Goal: Transaction & Acquisition: Purchase product/service

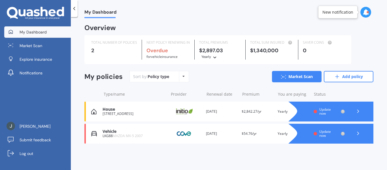
click at [359, 113] on icon at bounding box center [358, 111] width 6 height 6
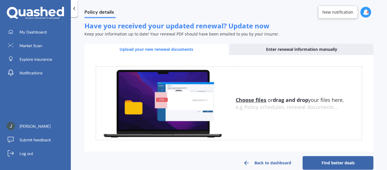
scroll to position [96, 0]
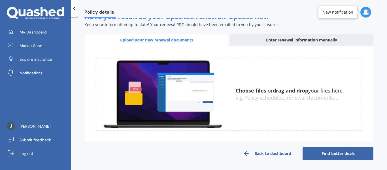
click at [330, 152] on link "Find better deals" at bounding box center [338, 154] width 71 height 14
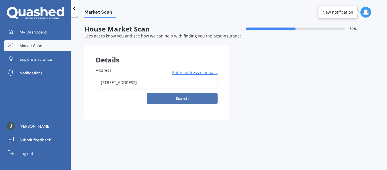
click at [203, 99] on button "Search" at bounding box center [182, 98] width 71 height 11
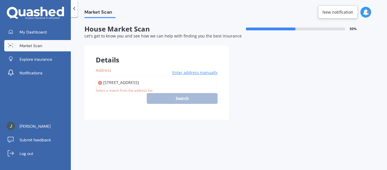
click at [203, 100] on div "10 Sullivans Road, Paihia 0200 Enter address manually Search" at bounding box center [157, 90] width 122 height 27
click at [186, 98] on div "10 Sullivans Road, Paihia 0200 Enter address manually Search" at bounding box center [157, 90] width 122 height 27
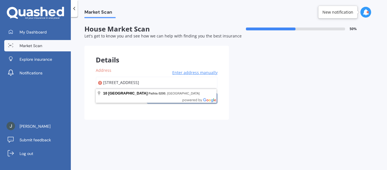
click at [163, 82] on input "10 Sullivans Road, Paihia 0200" at bounding box center [157, 83] width 122 height 12
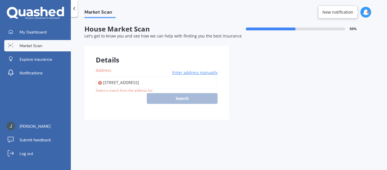
type input "10 Sullivans Road, Paihia 0200"
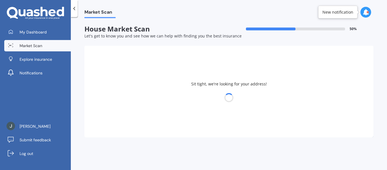
click at [186, 101] on div at bounding box center [228, 98] width 289 height 8
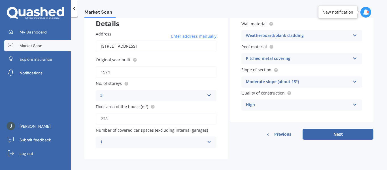
scroll to position [40, 0]
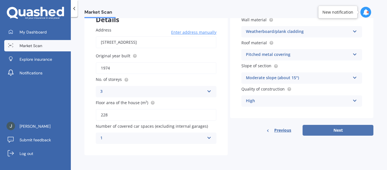
click at [333, 133] on button "Next" at bounding box center [338, 130] width 71 height 11
select select "10"
select select "12"
select select "1969"
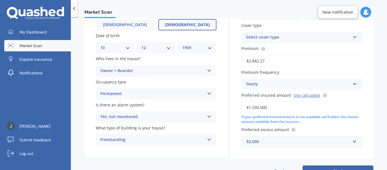
scroll to position [58, 0]
click at [208, 67] on icon at bounding box center [209, 69] width 5 height 4
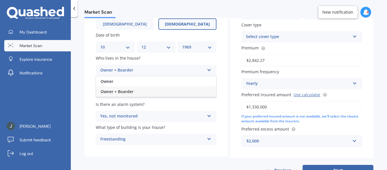
click at [207, 70] on icon at bounding box center [209, 69] width 5 height 4
click at [131, 80] on div "Owner" at bounding box center [156, 81] width 120 height 10
drag, startPoint x: 279, startPoint y: 63, endPoint x: 243, endPoint y: 62, distance: 35.5
click at [243, 62] on input "$2,842.27" at bounding box center [301, 60] width 121 height 12
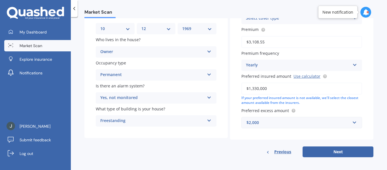
scroll to position [79, 0]
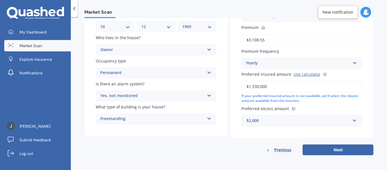
type input "$3,108.55"
click at [280, 88] on input "$1,330,000" at bounding box center [301, 86] width 121 height 12
type input "$1,340,000"
click at [207, 49] on icon at bounding box center [209, 48] width 5 height 4
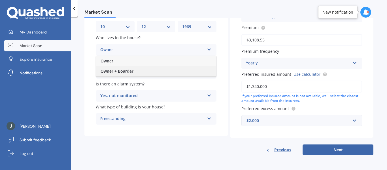
click at [179, 71] on div "Owner + Boarder" at bounding box center [156, 71] width 120 height 10
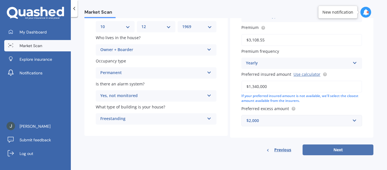
click at [337, 151] on button "Next" at bounding box center [338, 149] width 71 height 11
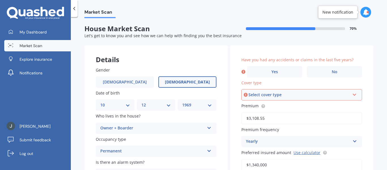
scroll to position [0, 0]
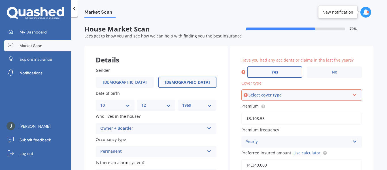
click at [273, 74] on span "Yes" at bounding box center [275, 72] width 7 height 5
click at [0, 0] on input "Yes" at bounding box center [0, 0] width 0 height 0
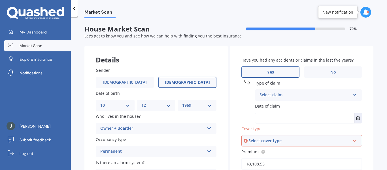
click at [303, 94] on div "Select claim" at bounding box center [305, 95] width 91 height 7
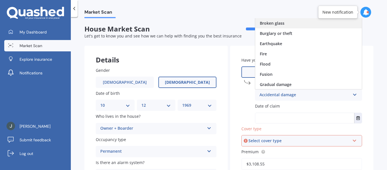
click at [287, 25] on div "Broken glass" at bounding box center [308, 23] width 107 height 10
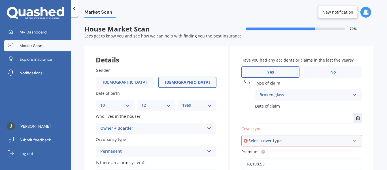
click at [275, 118] on input "text" at bounding box center [304, 118] width 99 height 10
type input "12/08/2025"
click at [355, 120] on button "Select date" at bounding box center [358, 118] width 8 height 10
click at [286, 141] on div "Select cover type" at bounding box center [299, 140] width 101 height 6
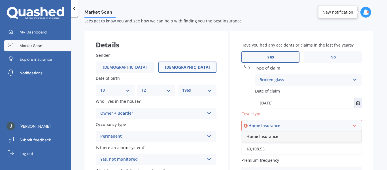
scroll to position [27, 0]
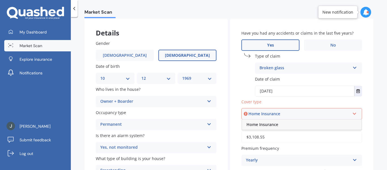
click at [352, 113] on icon at bounding box center [354, 113] width 5 height 4
click at [285, 114] on div "Select cover type" at bounding box center [299, 114] width 101 height 6
click at [269, 128] on div "Home Insurance" at bounding box center [302, 124] width 120 height 10
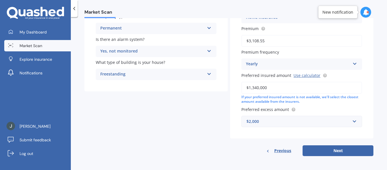
scroll to position [124, 0]
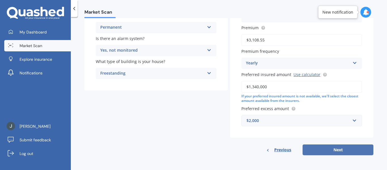
click at [327, 149] on button "Next" at bounding box center [338, 149] width 71 height 11
select select "10"
select select "12"
select select "1969"
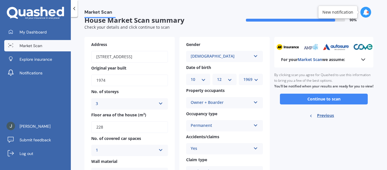
scroll to position [0, 0]
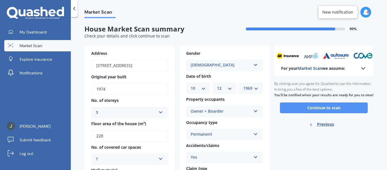
click at [332, 113] on button "Continue to scan" at bounding box center [324, 107] width 88 height 11
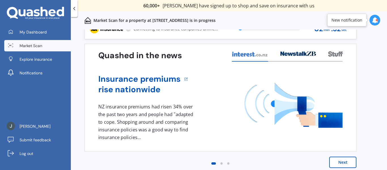
scroll to position [14, 0]
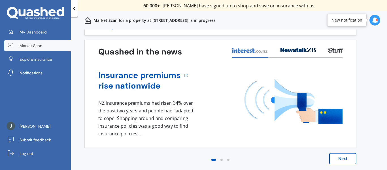
click at [339, 159] on button "Next" at bounding box center [342, 158] width 27 height 11
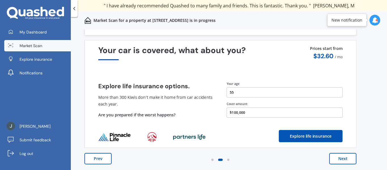
click at [349, 158] on button "Next" at bounding box center [342, 158] width 27 height 11
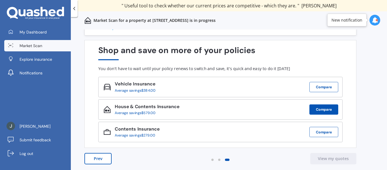
click at [328, 111] on button "Compare" at bounding box center [324, 109] width 29 height 10
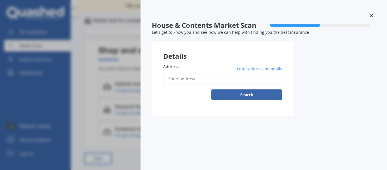
click at [373, 14] on icon at bounding box center [372, 16] width 4 height 4
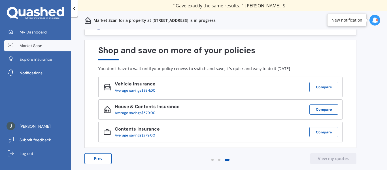
click at [375, 21] on icon at bounding box center [375, 20] width 6 height 6
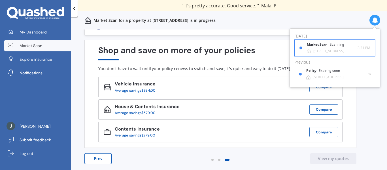
click at [351, 48] on div "Market Scan Scanning" at bounding box center [329, 46] width 44 height 6
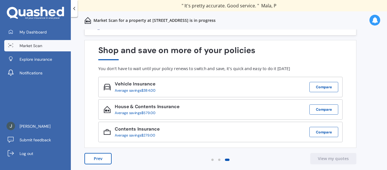
scroll to position [0, 0]
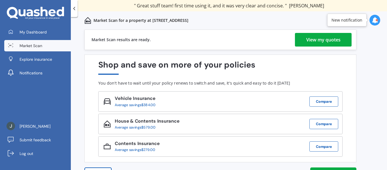
click at [335, 41] on div "View my quotes" at bounding box center [323, 40] width 34 height 14
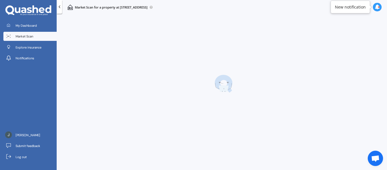
click at [353, 10] on div "New notification" at bounding box center [350, 7] width 39 height 13
click at [36, 36] on link "Market Scan" at bounding box center [29, 36] width 53 height 9
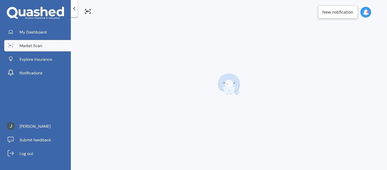
click at [74, 9] on icon at bounding box center [74, 9] width 6 height 6
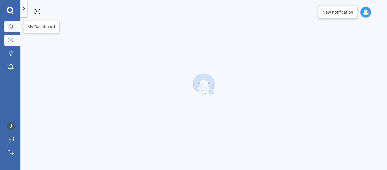
click at [14, 27] on div at bounding box center [11, 26] width 9 height 5
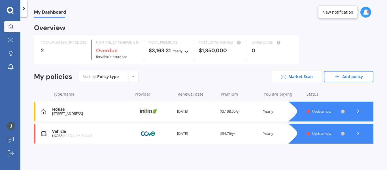
click at [306, 80] on link "Market Scan" at bounding box center [297, 76] width 50 height 11
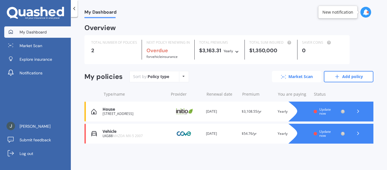
click at [295, 77] on link "Market Scan" at bounding box center [297, 76] width 50 height 11
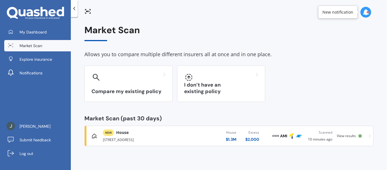
click at [349, 135] on span "View results" at bounding box center [346, 135] width 19 height 5
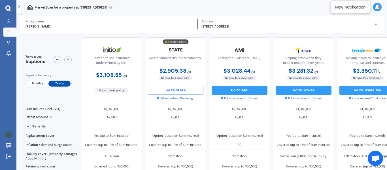
click at [171, 89] on button "Go to State" at bounding box center [176, 90] width 56 height 9
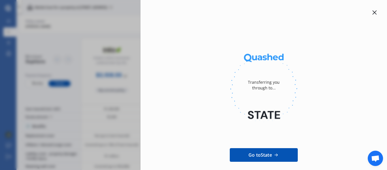
click at [372, 13] on icon at bounding box center [374, 12] width 5 height 5
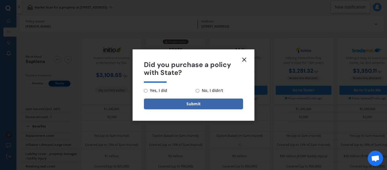
click at [198, 91] on input "No, I didn't" at bounding box center [198, 91] width 4 height 4
radio input "true"
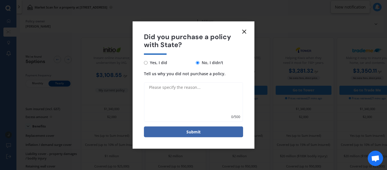
click at [196, 64] on input "No, I didn't" at bounding box center [198, 63] width 4 height 4
click at [197, 62] on input "No, I didn't" at bounding box center [198, 63] width 4 height 4
click at [207, 62] on span "No, I didn't" at bounding box center [212, 62] width 24 height 7
click at [200, 62] on input "No, I didn't" at bounding box center [198, 63] width 4 height 4
drag, startPoint x: 218, startPoint y: 63, endPoint x: 212, endPoint y: 67, distance: 6.9
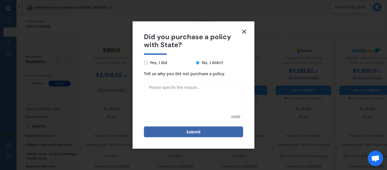
click at [218, 63] on span "No, I didn't" at bounding box center [212, 62] width 24 height 7
click at [200, 63] on input "No, I didn't" at bounding box center [198, 63] width 4 height 4
click at [183, 88] on textarea "Tell us why you did not purchase a policy." at bounding box center [193, 102] width 99 height 40
click at [213, 61] on span "No, I didn't" at bounding box center [212, 62] width 24 height 7
click at [200, 61] on input "No, I didn't" at bounding box center [198, 63] width 4 height 4
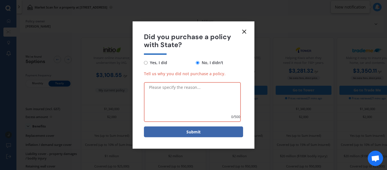
click at [186, 86] on textarea "Tell us why you did not purchase a policy." at bounding box center [192, 102] width 97 height 40
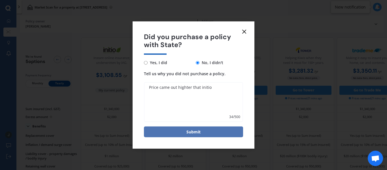
type textarea "Price came out highter that initio"
click at [188, 128] on button "Submit" at bounding box center [193, 131] width 99 height 11
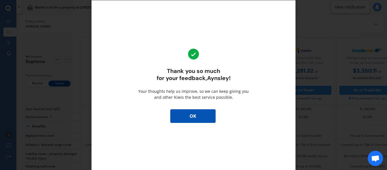
click at [197, 120] on button "OK" at bounding box center [192, 116] width 45 height 14
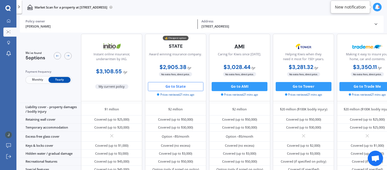
scroll to position [65, 0]
